Goal: Task Accomplishment & Management: Complete application form

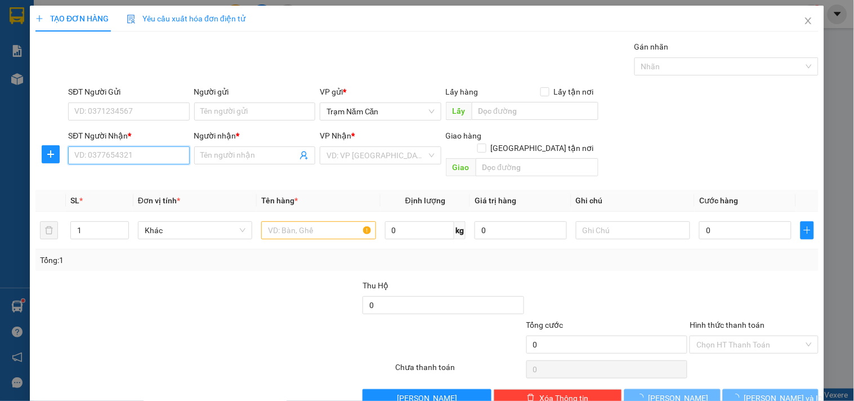
click at [103, 164] on input "SĐT Người Nhận *" at bounding box center [128, 155] width 121 height 18
click at [104, 154] on input "0941743455" at bounding box center [128, 155] width 121 height 18
click at [105, 154] on input "0941743455" at bounding box center [128, 155] width 121 height 18
click at [132, 154] on input "0941743455" at bounding box center [128, 155] width 121 height 18
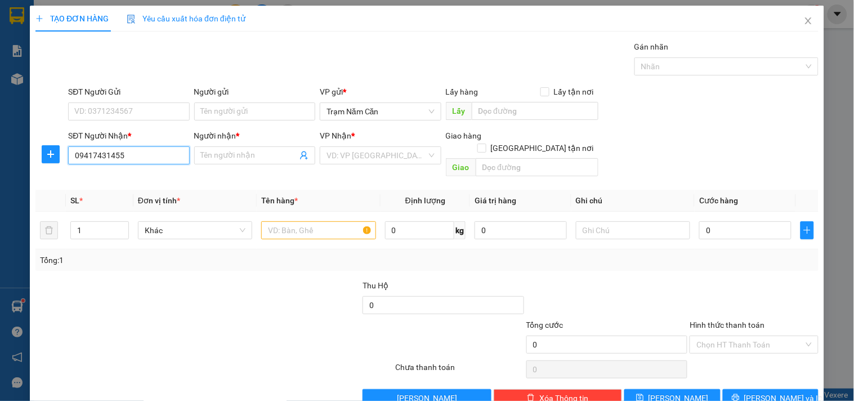
click at [89, 156] on input "09417431455" at bounding box center [128, 155] width 121 height 18
click at [92, 156] on input "09417431455" at bounding box center [128, 155] width 121 height 18
type input "0947431455"
drag, startPoint x: 134, startPoint y: 154, endPoint x: 29, endPoint y: 154, distance: 105.3
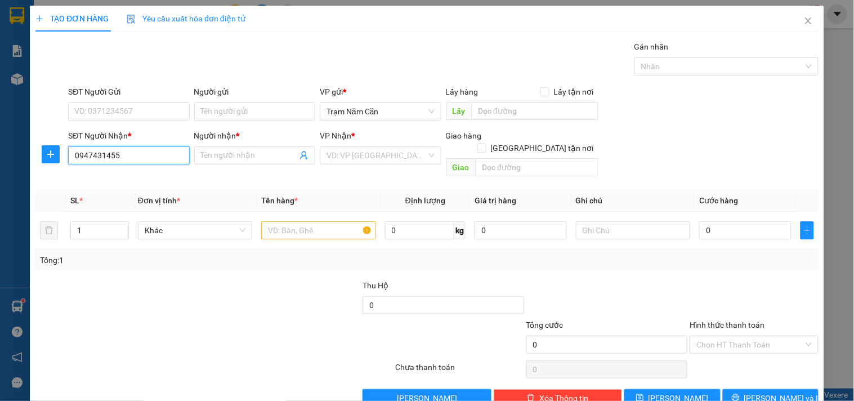
click at [29, 154] on div "TẠO ĐƠN HÀNG Yêu cầu xuất hóa đơn điện tử Transit Pickup Surcharge Ids Transit …" at bounding box center [427, 200] width 854 height 401
click at [107, 173] on div "0941731455 - PHƯỢNG" at bounding box center [127, 178] width 106 height 12
type input "0941731455"
type input "PHƯỢNG"
type input "60.000"
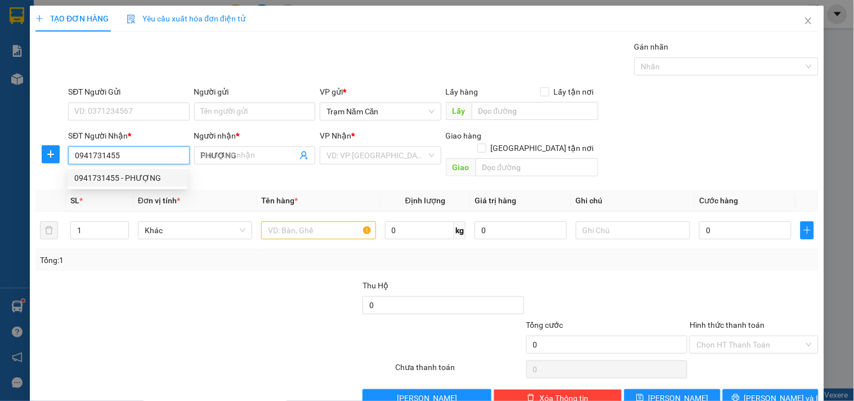
type input "60.000"
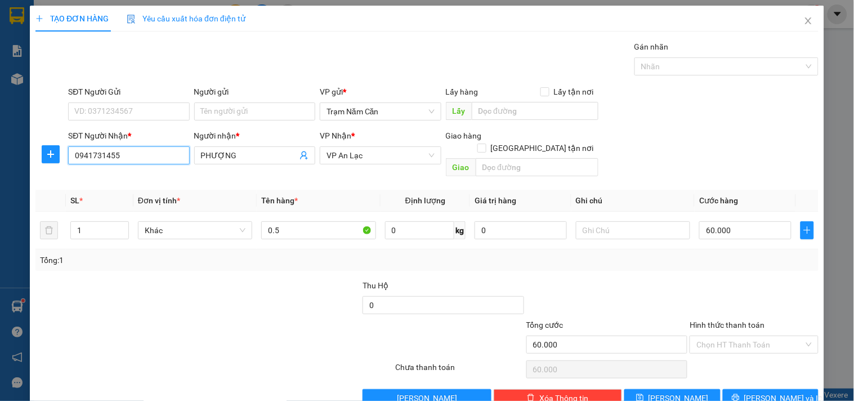
scroll to position [15, 0]
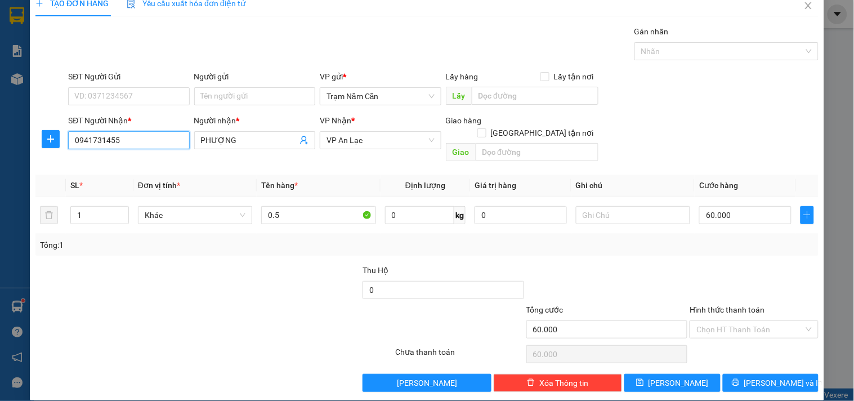
type input "0941731455"
click at [773, 361] on div "Transit Pickup Surcharge Ids Transit Deliver Surcharge Ids Transit Deliver Surc…" at bounding box center [426, 208] width 783 height 366
click at [773, 374] on button "[PERSON_NAME] và In" at bounding box center [771, 383] width 96 height 18
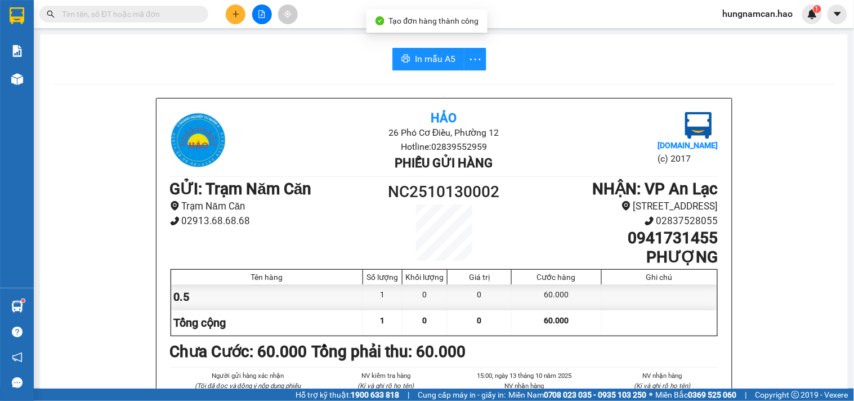
click at [444, 62] on span "In mẫu A5" at bounding box center [435, 59] width 41 height 14
